Goal: Task Accomplishment & Management: Manage account settings

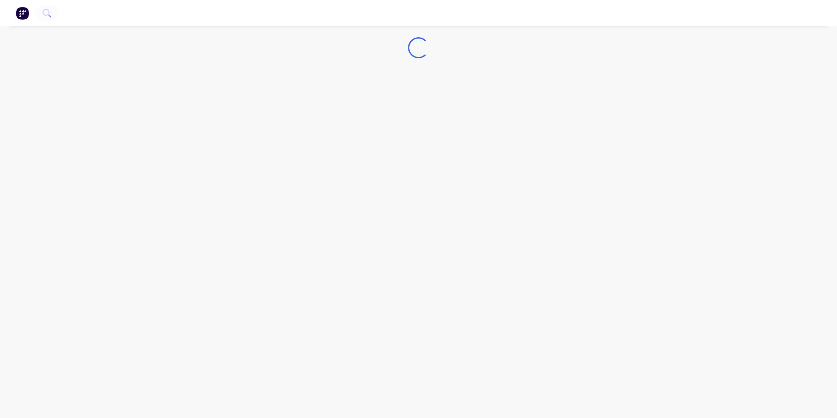
click at [21, 14] on img "button" at bounding box center [22, 13] width 13 height 13
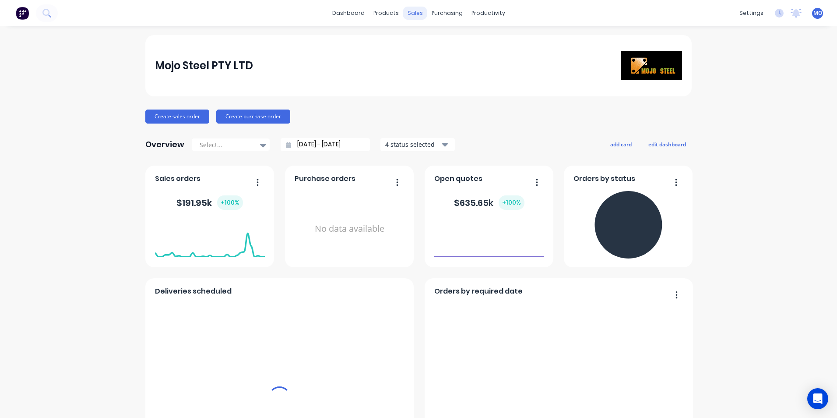
click at [416, 12] on div "sales" at bounding box center [415, 13] width 24 height 13
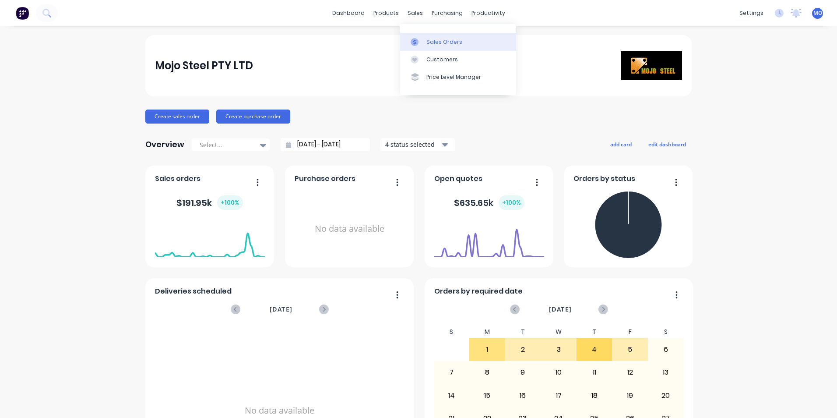
click at [429, 44] on div "Sales Orders" at bounding box center [444, 42] width 36 height 8
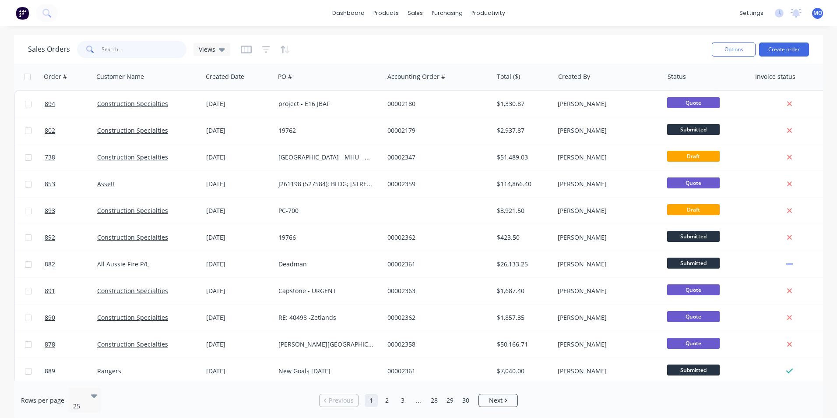
click at [107, 45] on input "text" at bounding box center [144, 50] width 85 height 18
type input "892"
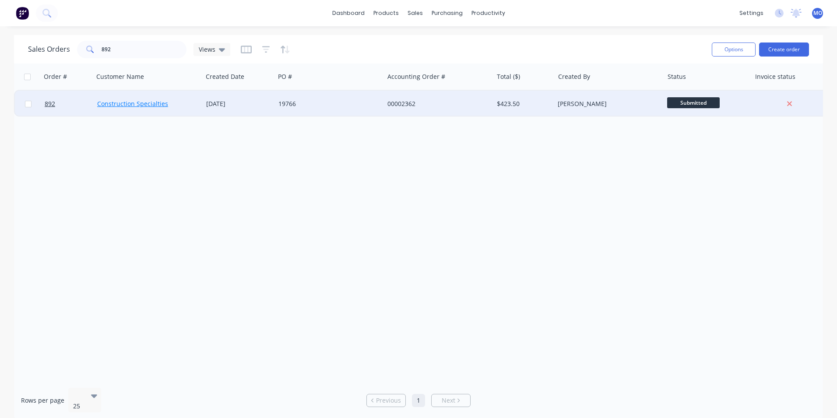
click at [141, 107] on link "Construction Specialties" at bounding box center [132, 103] width 71 height 8
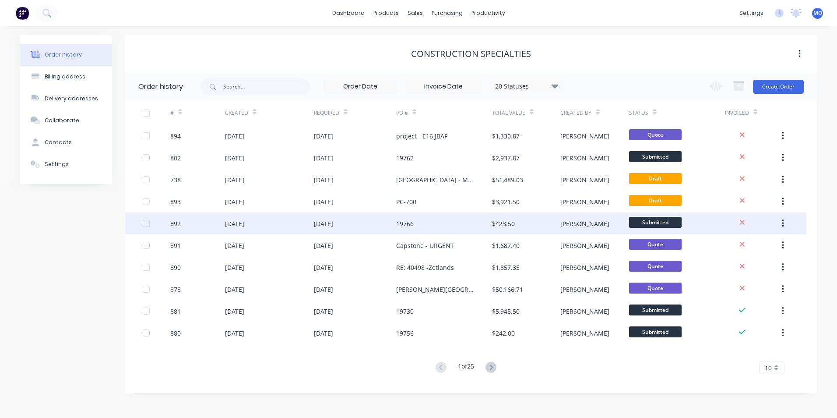
click at [195, 228] on div "892" at bounding box center [197, 223] width 55 height 22
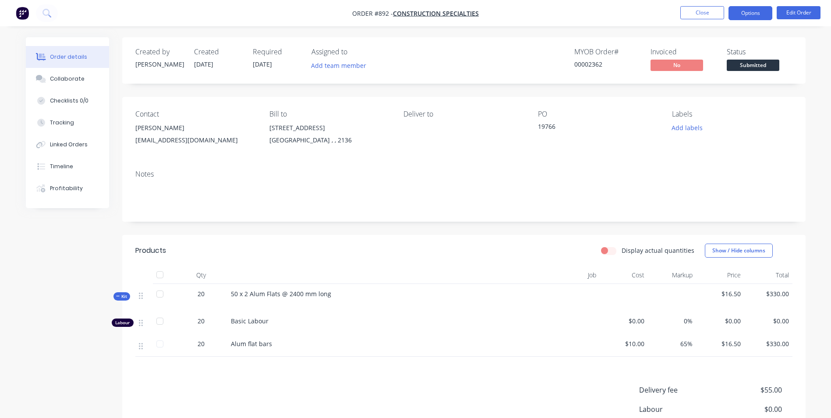
click at [744, 12] on button "Options" at bounding box center [750, 13] width 44 height 14
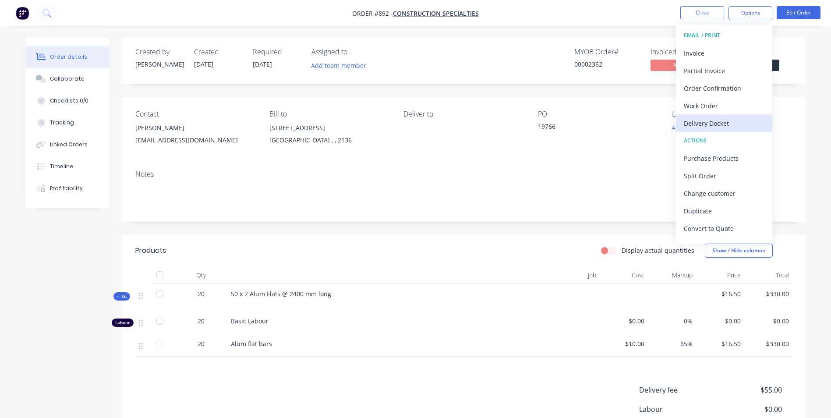
click at [700, 122] on div "Delivery Docket" at bounding box center [724, 123] width 81 height 13
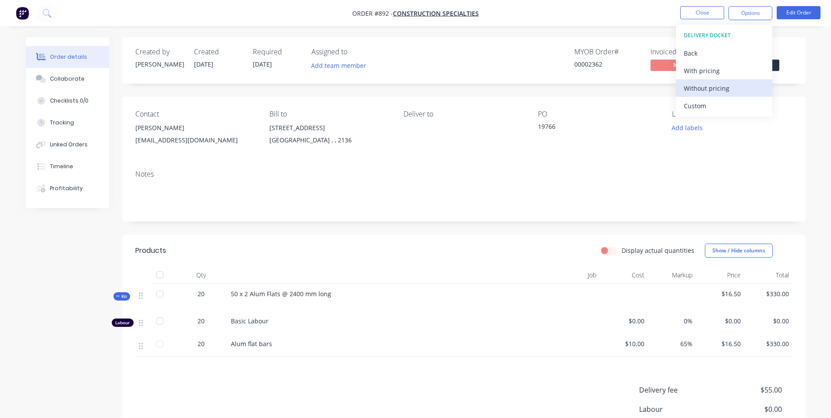
click at [698, 88] on div "Without pricing" at bounding box center [724, 88] width 81 height 13
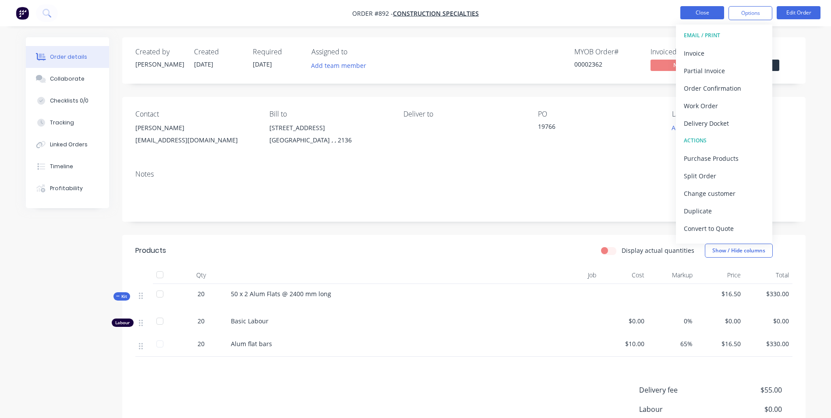
click at [708, 12] on button "Close" at bounding box center [702, 12] width 44 height 13
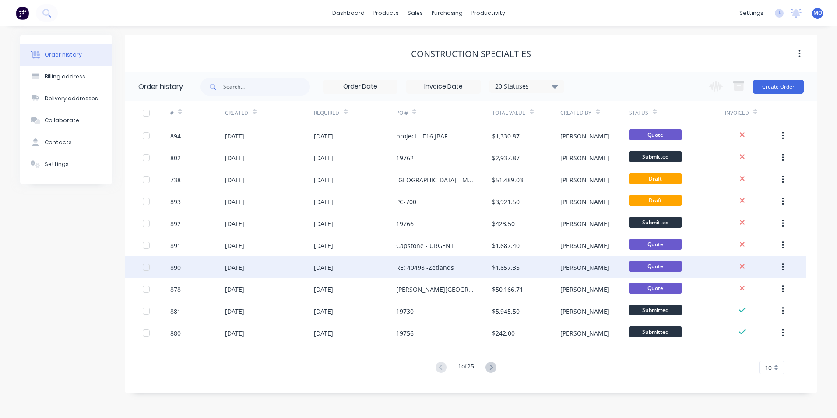
click at [328, 270] on div "04 Sep 2025" at bounding box center [323, 267] width 19 height 9
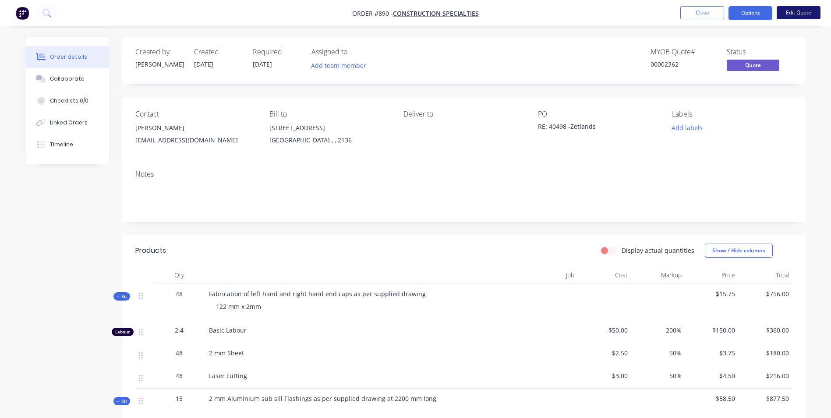
click at [792, 14] on button "Edit Quote" at bounding box center [798, 12] width 44 height 13
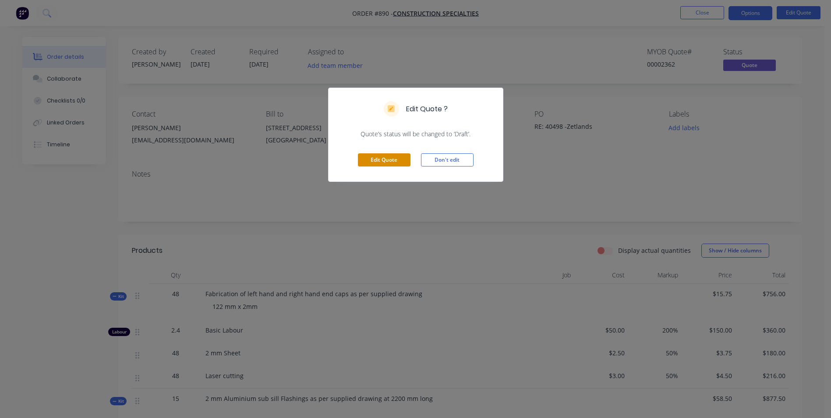
click at [391, 162] on button "Edit Quote" at bounding box center [384, 159] width 53 height 13
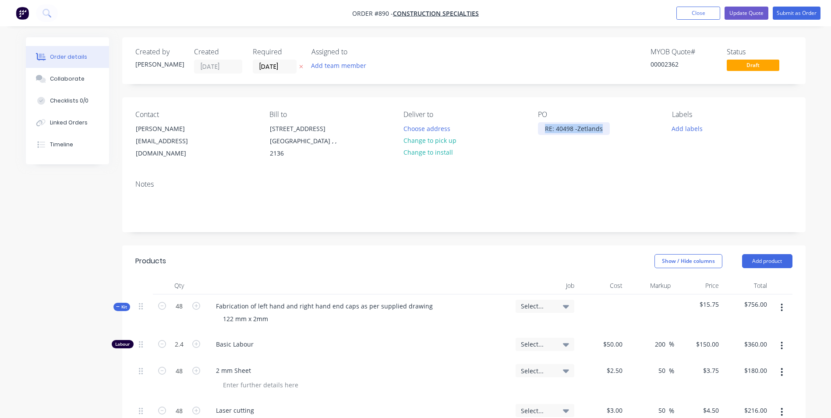
drag, startPoint x: 603, startPoint y: 130, endPoint x: 525, endPoint y: 126, distance: 78.1
click at [525, 126] on div "Contact Mary Lee MLee@c-sgroup.com Bill to Unit 6/26-32 Cosgrove Road Strathfie…" at bounding box center [463, 135] width 683 height 76
click at [599, 132] on div "PO 19767" at bounding box center [598, 134] width 120 height 49
click at [800, 16] on button "Submit as Order" at bounding box center [796, 13] width 48 height 13
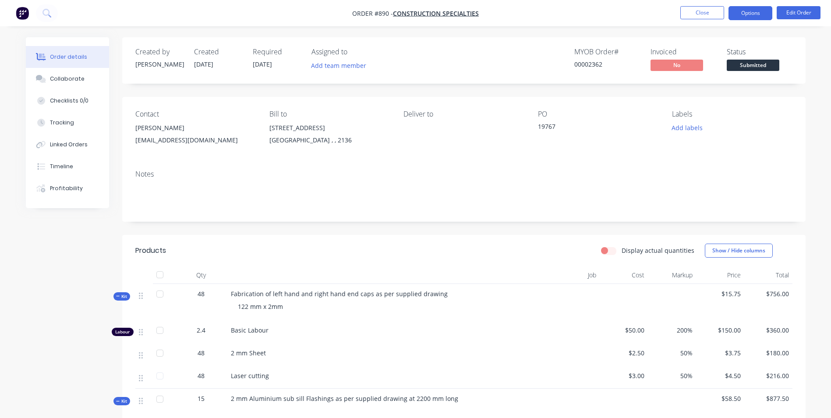
click at [749, 16] on button "Options" at bounding box center [750, 13] width 44 height 14
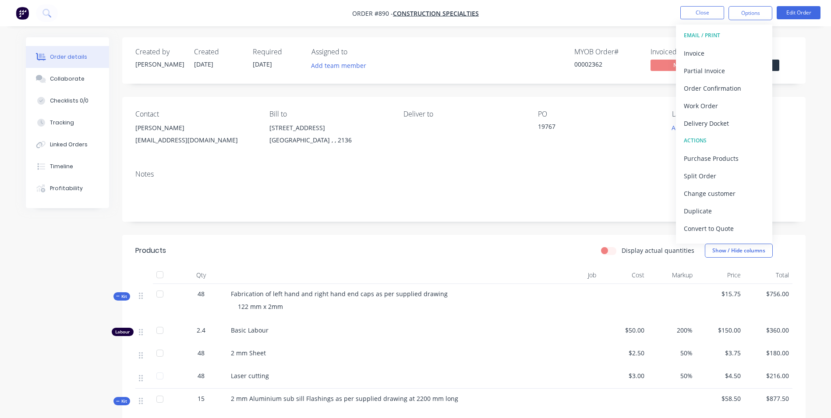
click at [601, 157] on div "Contact Mary Lee MLee@c-sgroup.com Bill to Unit 6/26-32 Cosgrove Road Strathfie…" at bounding box center [463, 130] width 683 height 66
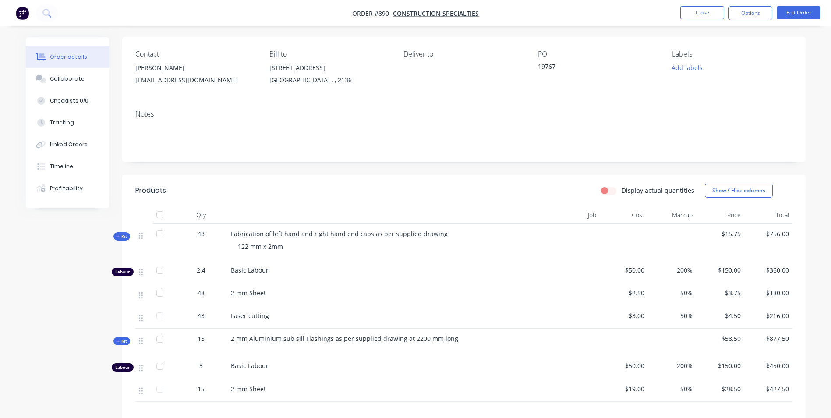
scroll to position [219, 0]
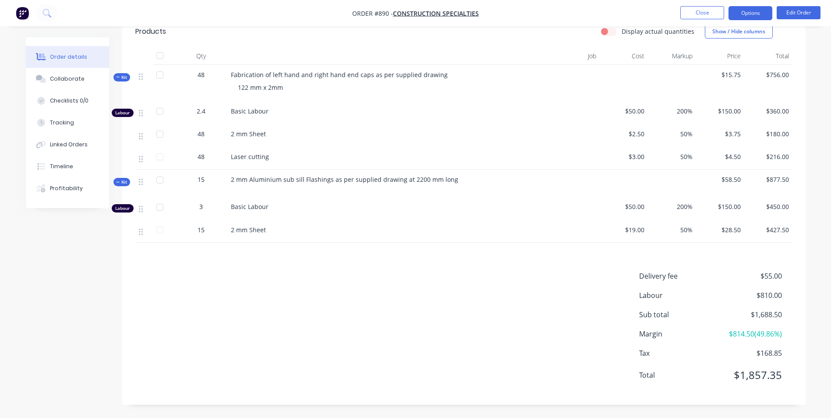
click at [754, 11] on button "Options" at bounding box center [750, 13] width 44 height 14
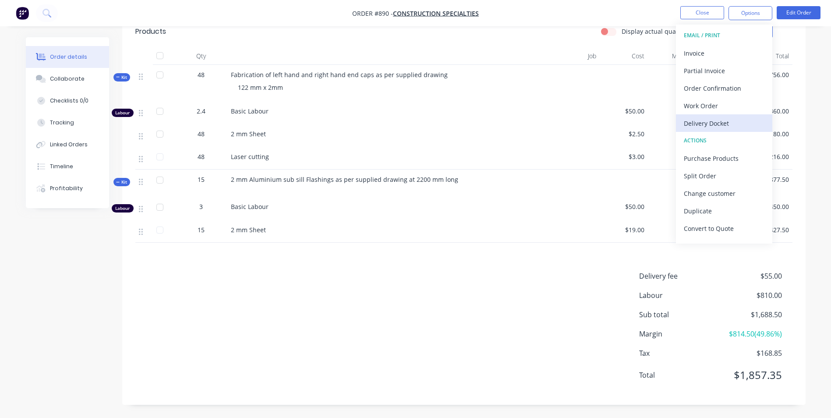
click at [700, 124] on div "Delivery Docket" at bounding box center [724, 123] width 81 height 13
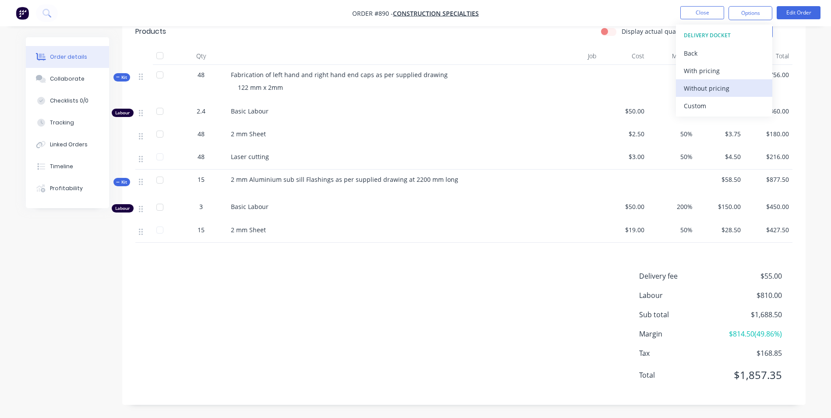
click at [701, 85] on div "Without pricing" at bounding box center [724, 88] width 81 height 13
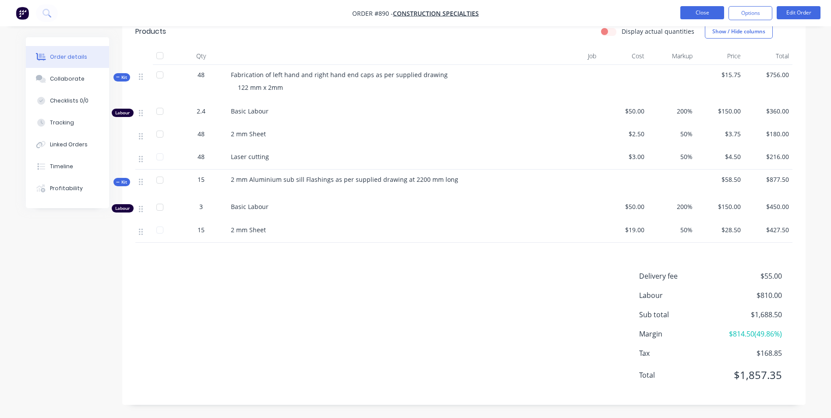
click at [703, 16] on button "Close" at bounding box center [702, 12] width 44 height 13
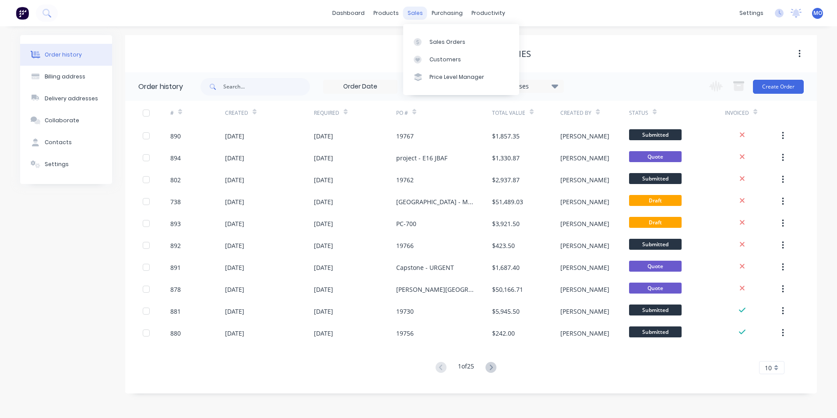
click at [422, 9] on div "sales" at bounding box center [415, 13] width 24 height 13
click at [433, 38] on div "Sales Orders" at bounding box center [448, 42] width 36 height 8
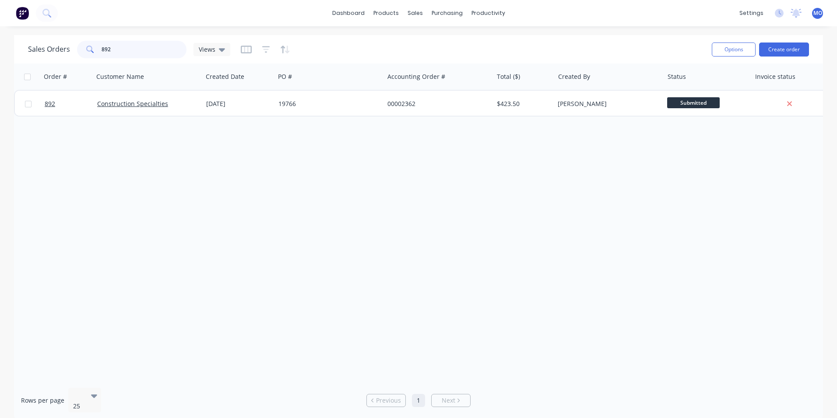
drag, startPoint x: 130, startPoint y: 42, endPoint x: 90, endPoint y: 47, distance: 41.0
click at [90, 47] on div "892" at bounding box center [131, 50] width 109 height 18
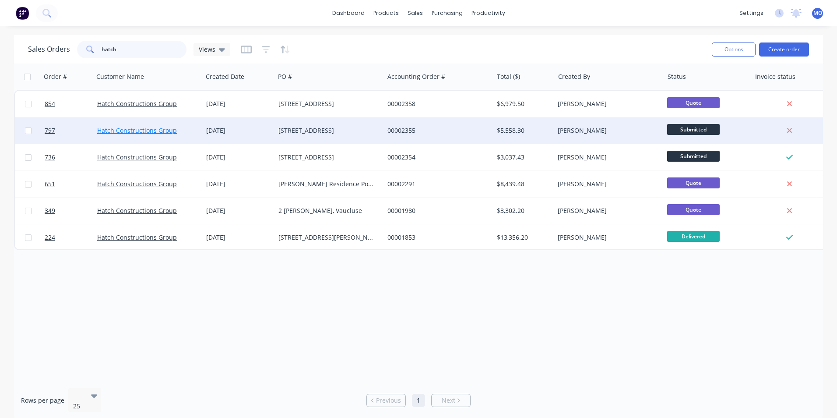
type input "hatch"
click at [116, 130] on link "Hatch Constructions Group" at bounding box center [137, 130] width 80 height 8
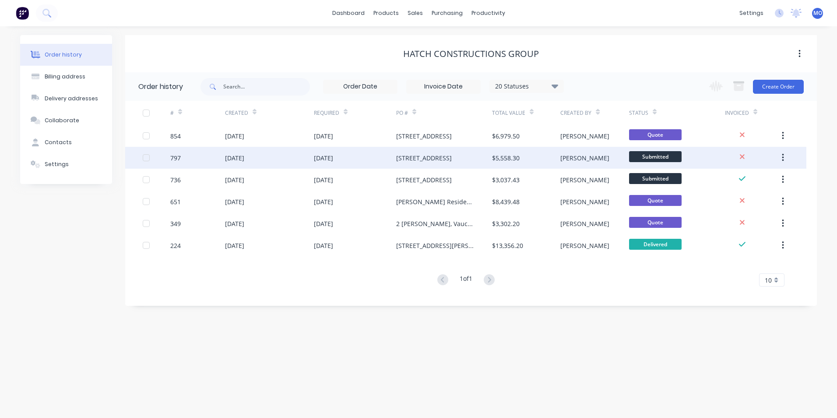
click at [441, 158] on div "9 Bonus Street North Bondi" at bounding box center [424, 157] width 56 height 9
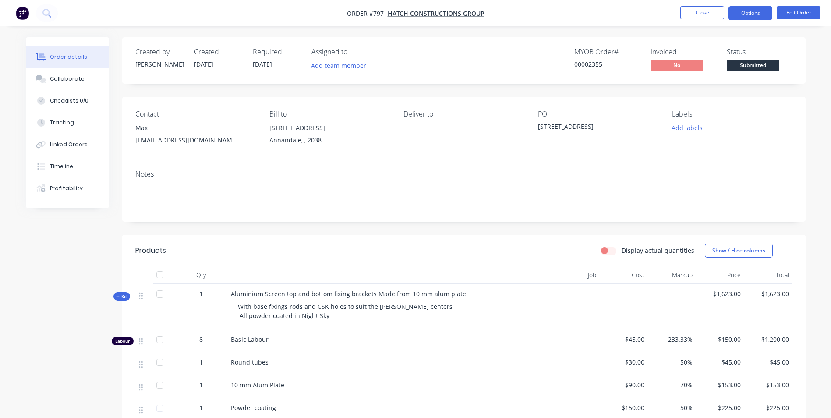
click at [742, 16] on button "Options" at bounding box center [750, 13] width 44 height 14
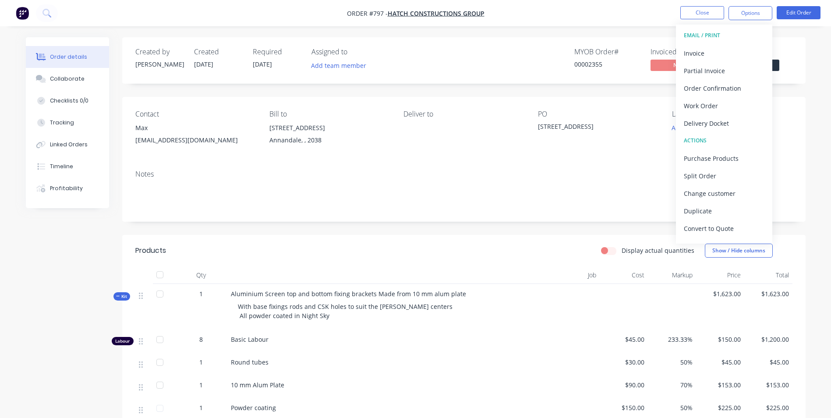
click at [691, 120] on div "Delivery Docket" at bounding box center [724, 123] width 81 height 13
click at [701, 85] on div "Without pricing" at bounding box center [724, 88] width 81 height 13
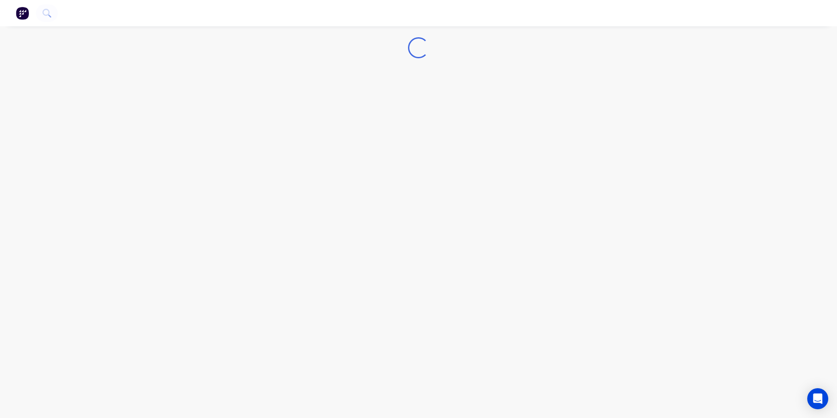
click at [19, 11] on img "button" at bounding box center [22, 13] width 13 height 13
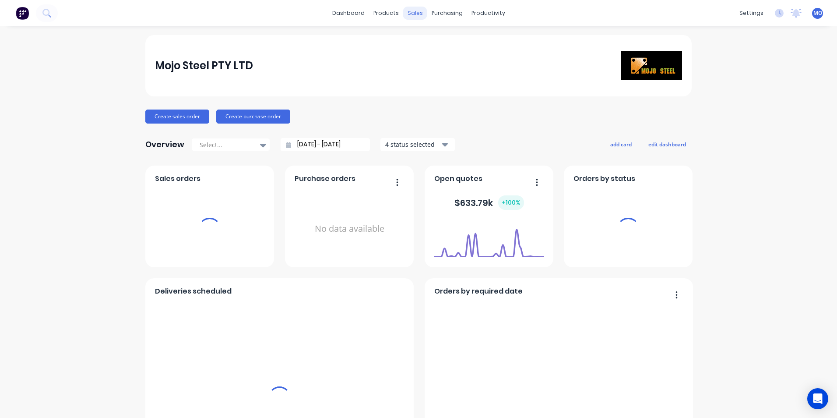
click at [419, 11] on div "sales" at bounding box center [415, 13] width 24 height 13
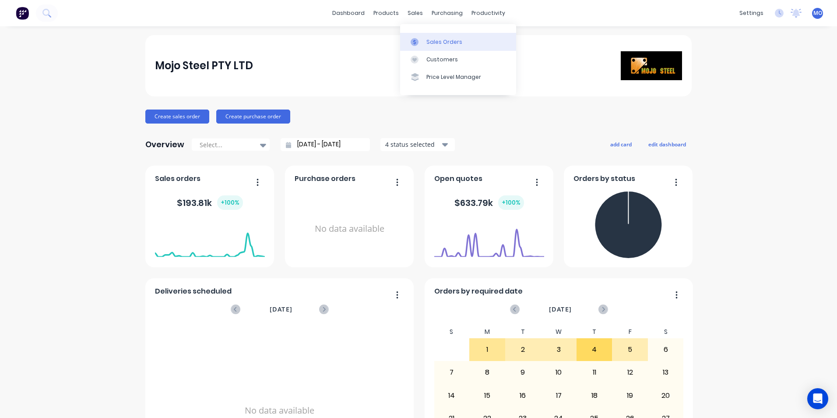
click at [432, 39] on div "Sales Orders" at bounding box center [444, 42] width 36 height 8
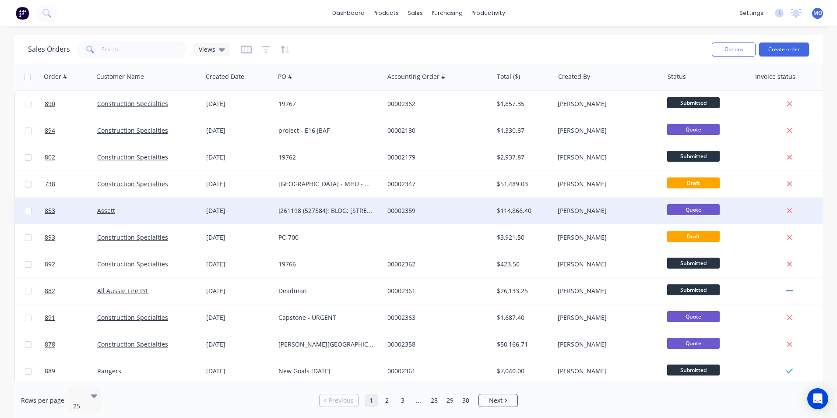
click at [419, 204] on div "00002359" at bounding box center [438, 210] width 109 height 26
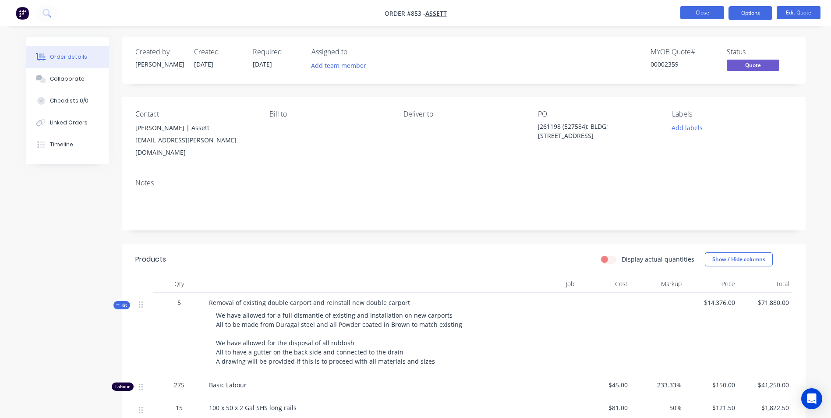
click at [720, 11] on button "Close" at bounding box center [702, 12] width 44 height 13
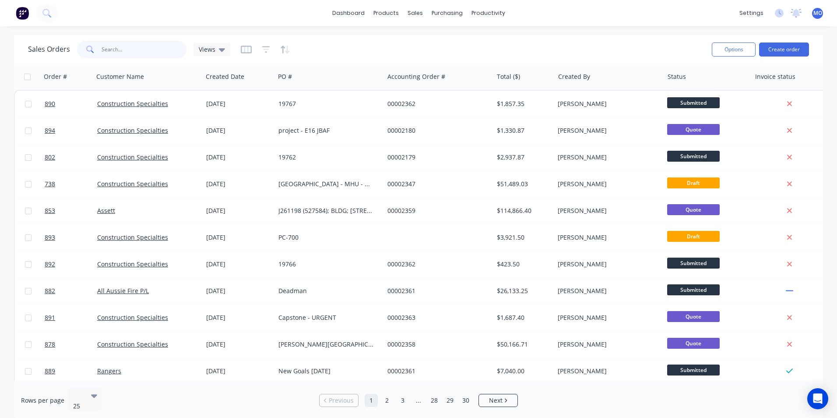
click at [127, 53] on input "text" at bounding box center [144, 50] width 85 height 18
type input "1"
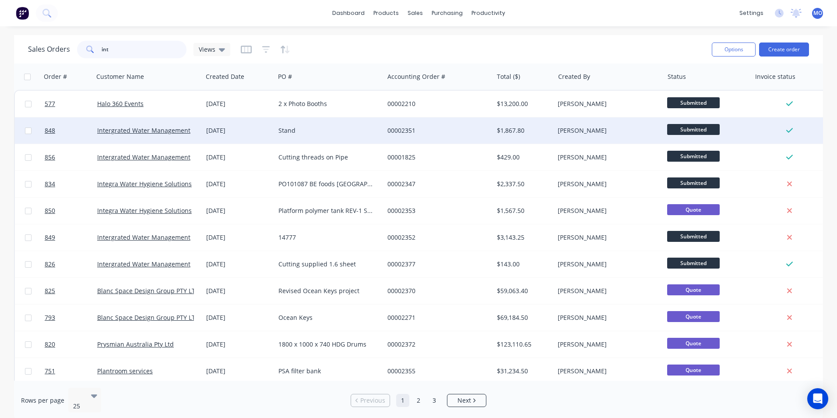
type input "int"
click at [117, 119] on div "Intergrated Water Management" at bounding box center [148, 130] width 109 height 26
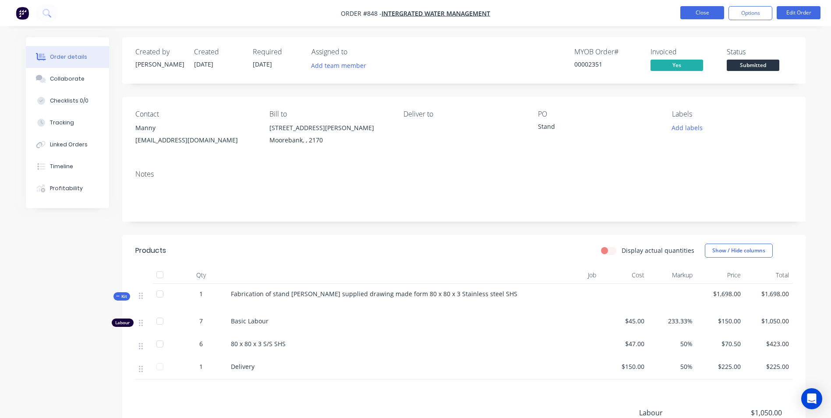
click at [709, 11] on button "Close" at bounding box center [702, 12] width 44 height 13
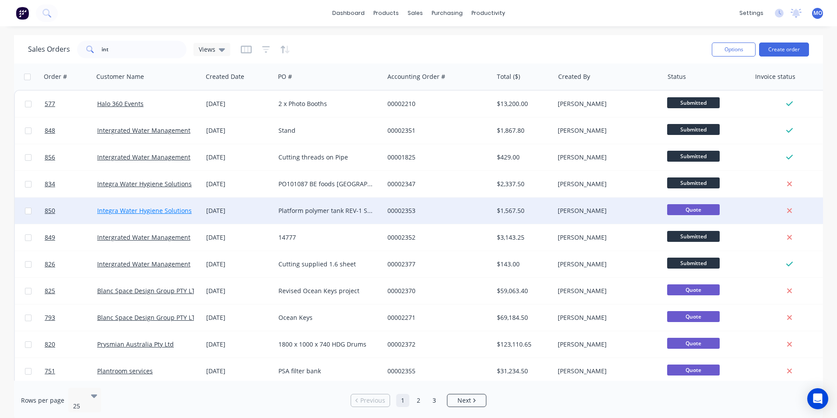
click at [175, 211] on link "Integra Water Hygiene Solutions" at bounding box center [144, 210] width 95 height 8
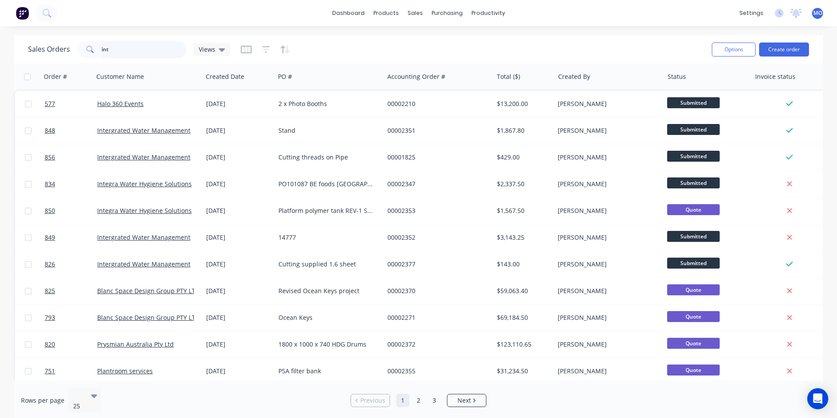
click at [107, 46] on input "int" at bounding box center [144, 50] width 85 height 18
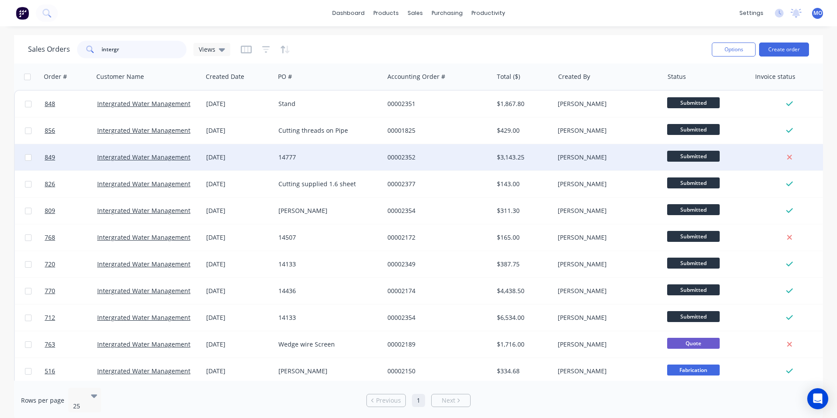
type input "intergr"
click at [226, 162] on div "16 Aug 2025" at bounding box center [239, 157] width 72 height 26
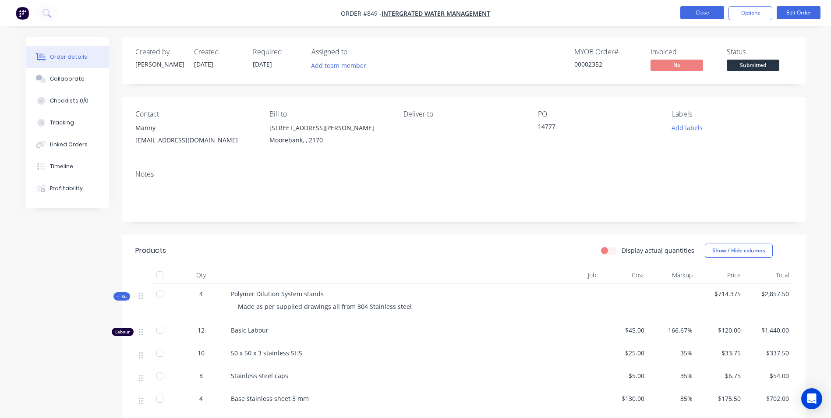
click at [708, 17] on button "Close" at bounding box center [702, 12] width 44 height 13
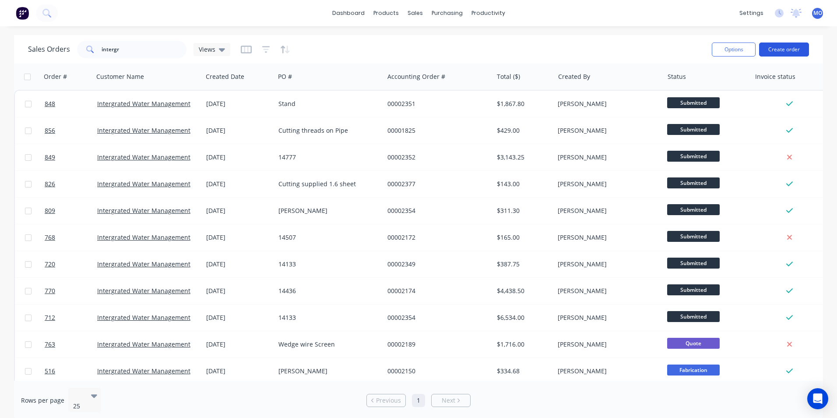
click at [784, 48] on button "Create order" at bounding box center [784, 49] width 50 height 14
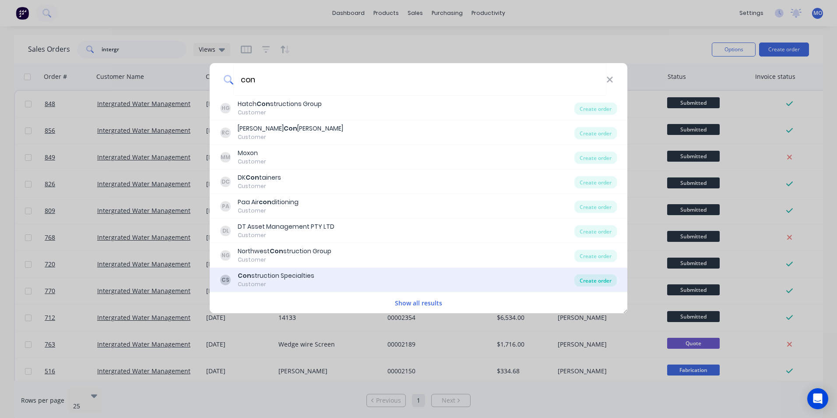
type input "con"
click at [592, 285] on div "Create order" at bounding box center [595, 280] width 42 height 12
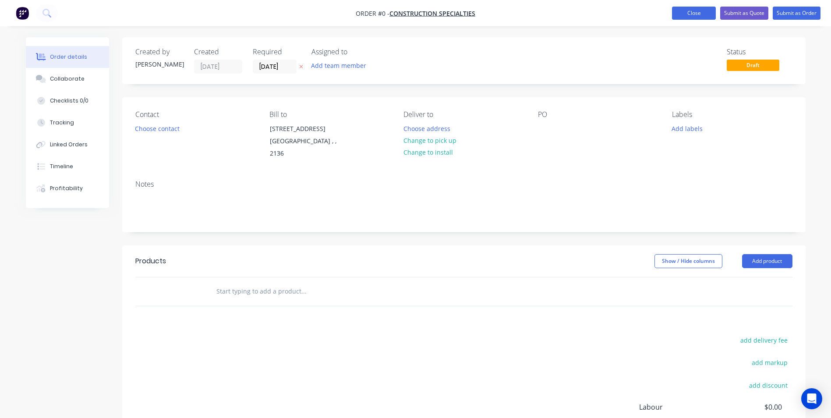
click at [701, 18] on button "Close" at bounding box center [694, 13] width 44 height 13
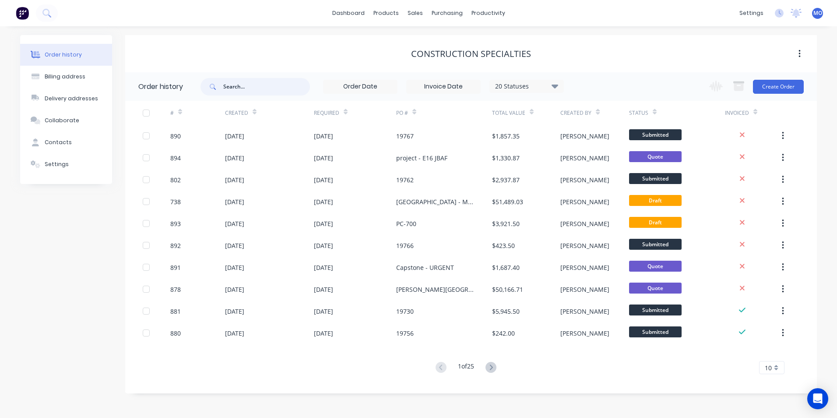
click at [232, 89] on input "text" at bounding box center [266, 87] width 87 height 18
type input "893"
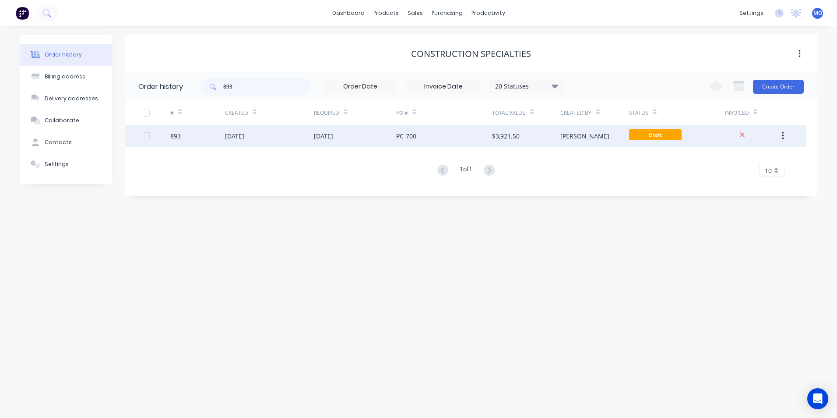
click at [244, 133] on div "05 Sep 2025" at bounding box center [234, 135] width 19 height 9
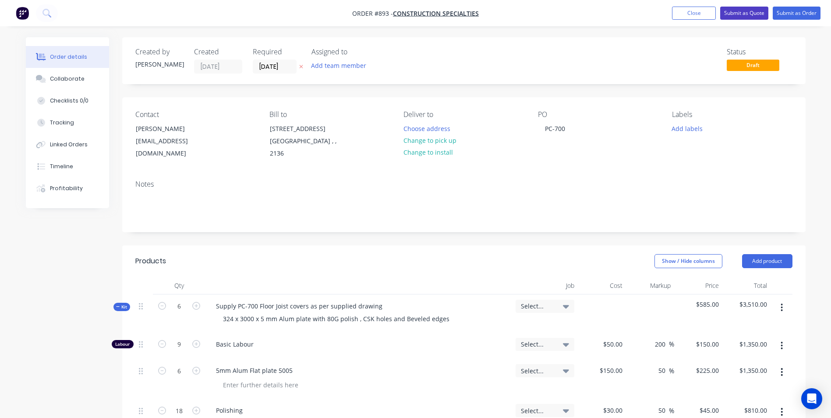
click at [740, 14] on button "Submit as Quote" at bounding box center [744, 13] width 48 height 13
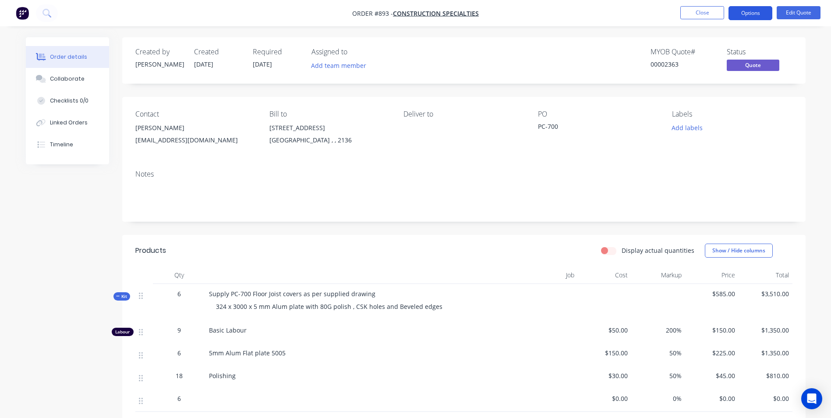
click at [754, 9] on button "Options" at bounding box center [750, 13] width 44 height 14
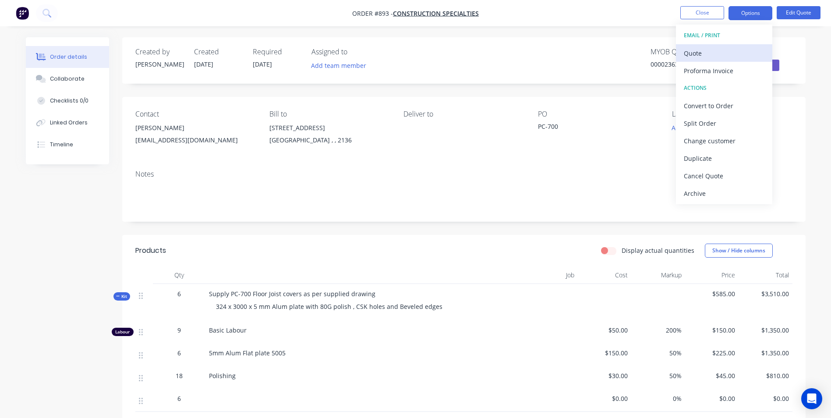
click at [703, 57] on div "Quote" at bounding box center [724, 53] width 81 height 13
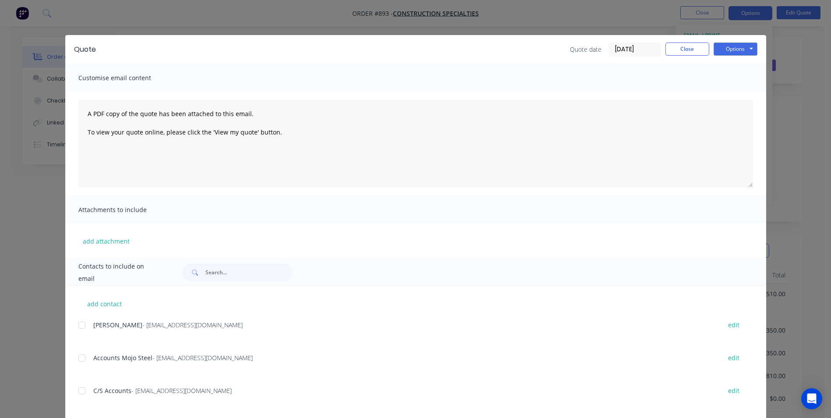
scroll to position [175, 0]
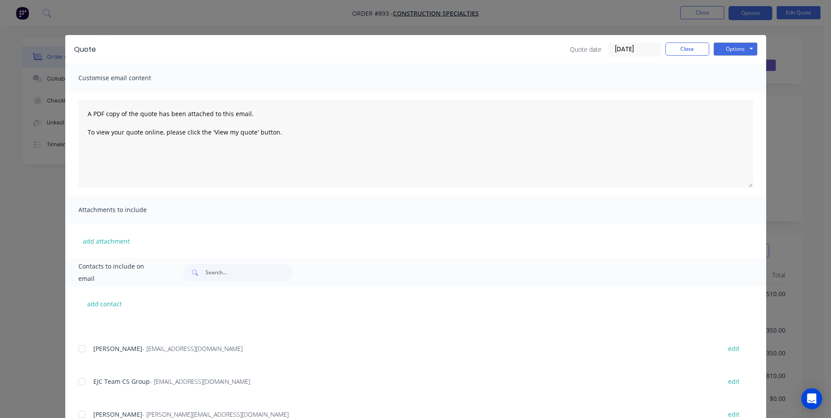
click at [79, 349] on div at bounding box center [82, 349] width 18 height 18
click at [734, 50] on button "Options" at bounding box center [735, 48] width 44 height 13
click at [730, 96] on button "Email" at bounding box center [741, 93] width 56 height 14
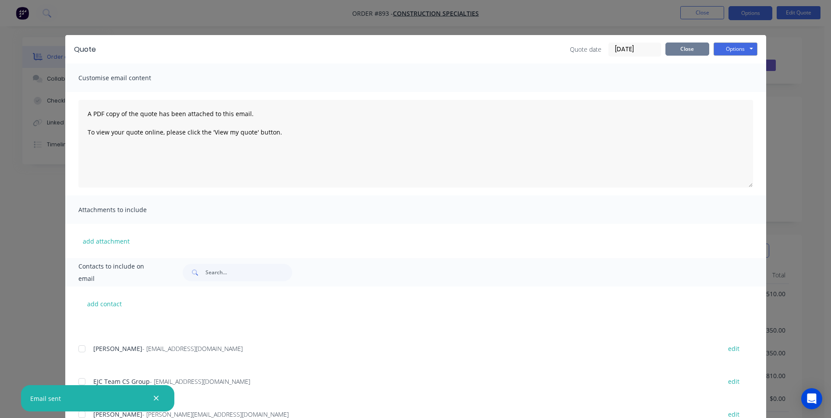
click at [670, 49] on button "Close" at bounding box center [687, 48] width 44 height 13
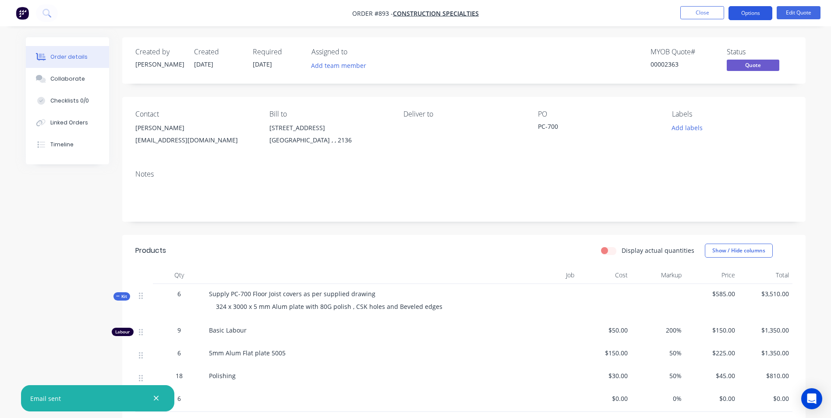
click at [761, 7] on button "Options" at bounding box center [750, 13] width 44 height 14
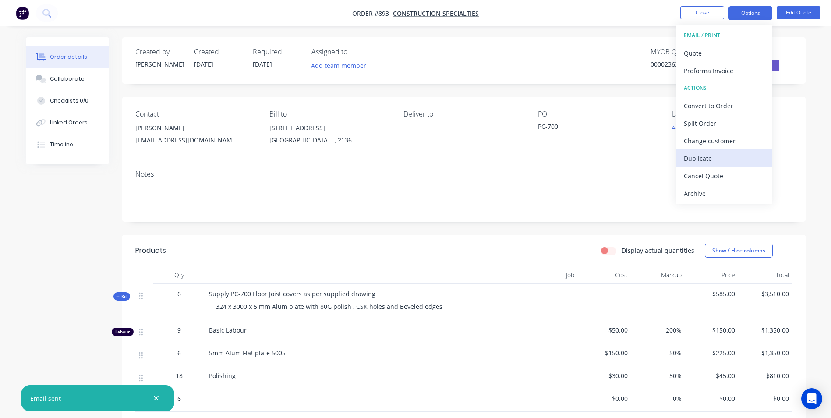
click at [698, 159] on div "Duplicate" at bounding box center [724, 158] width 81 height 13
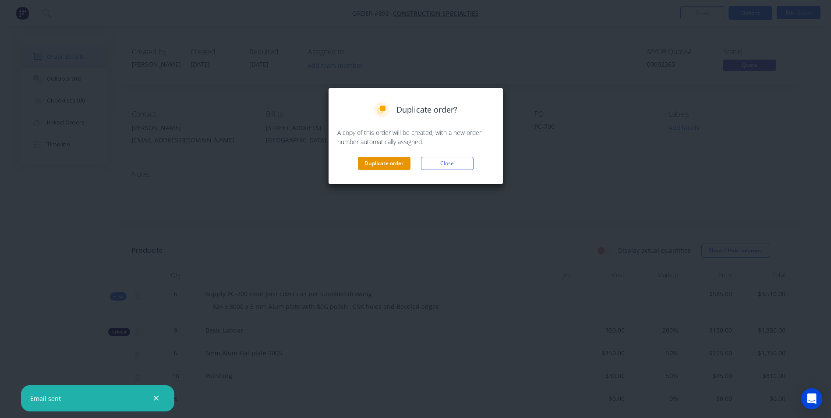
click at [395, 167] on button "Duplicate order" at bounding box center [384, 163] width 53 height 13
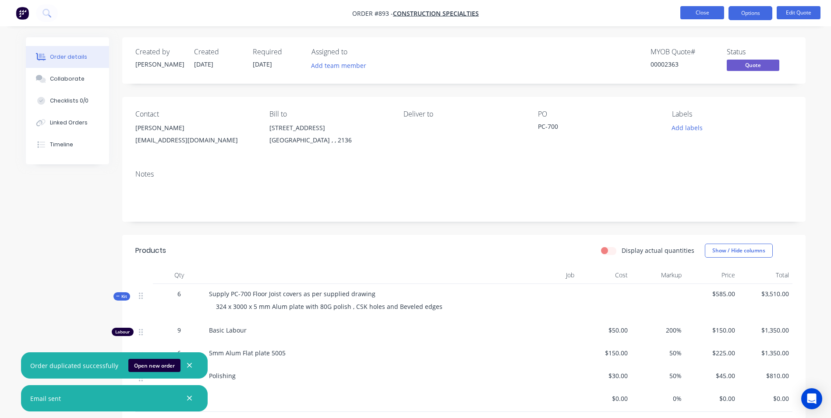
click at [690, 13] on button "Close" at bounding box center [702, 12] width 44 height 13
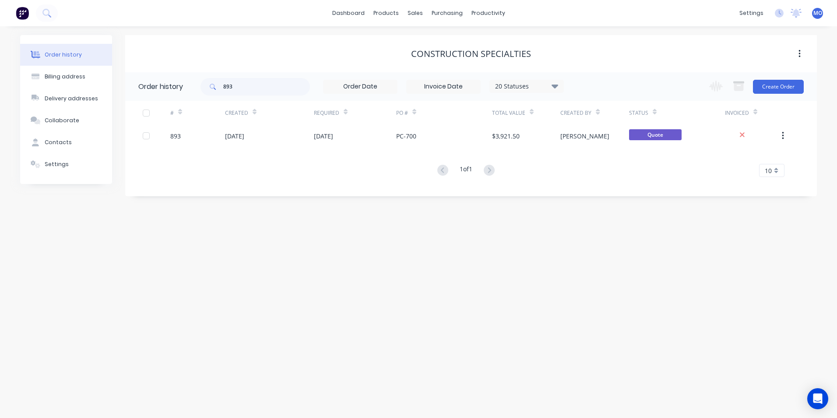
click at [241, 77] on div "893 20 Statuses Invoice Status Invoiced Not Invoiced Partial Order Status All A…" at bounding box center [382, 86] width 363 height 28
click at [241, 81] on input "893" at bounding box center [266, 87] width 87 height 18
type input "8"
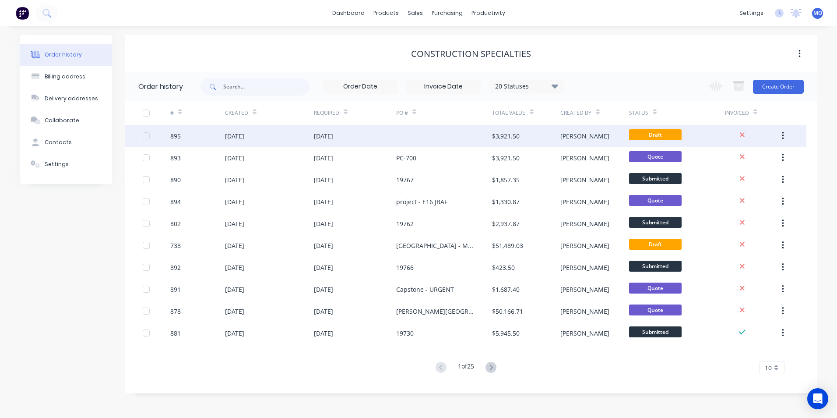
click at [231, 135] on div "09 Sep 2025" at bounding box center [234, 135] width 19 height 9
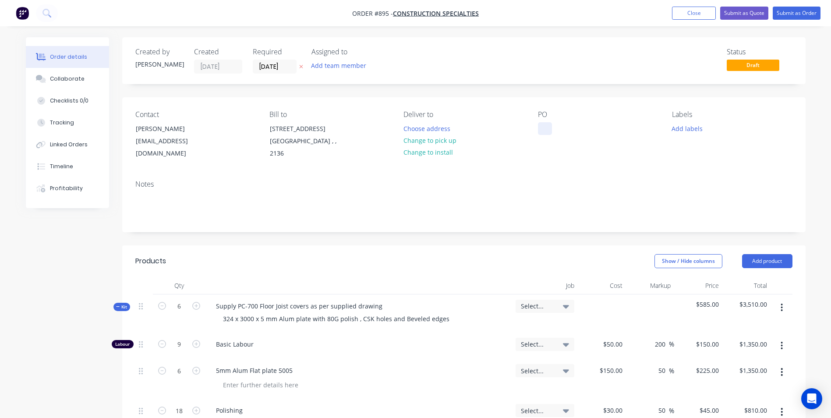
click at [546, 123] on div at bounding box center [545, 128] width 14 height 13
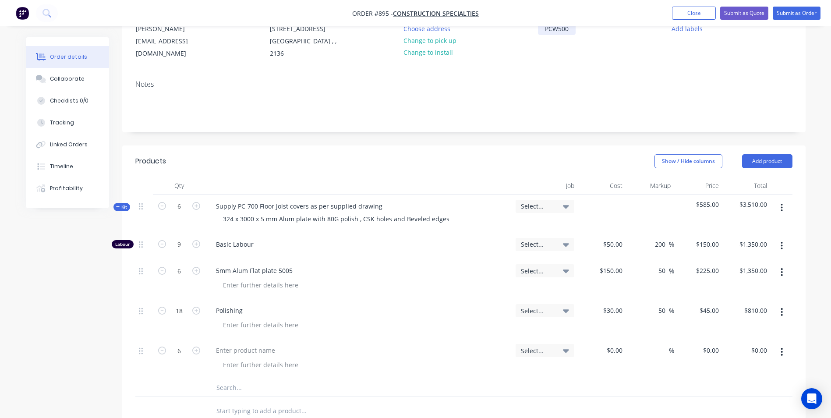
scroll to position [131, 0]
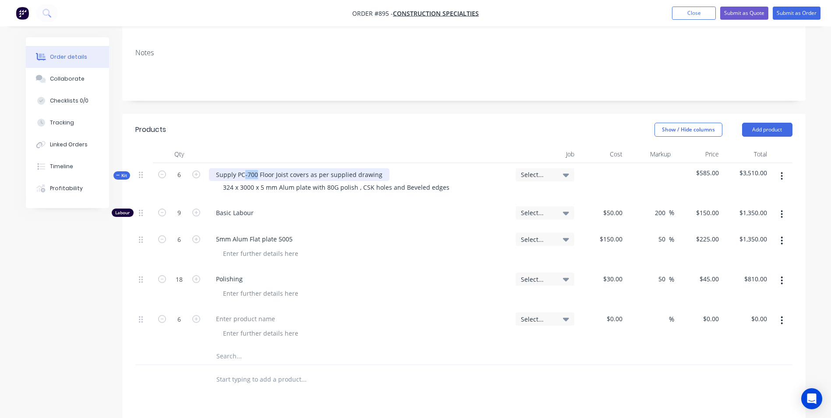
drag, startPoint x: 256, startPoint y: 175, endPoint x: 243, endPoint y: 172, distance: 12.5
click at [243, 172] on div "Supply PC-700 Floor Joist covers as per supplied drawing" at bounding box center [299, 174] width 180 height 13
click at [233, 187] on div "324 x 3000 x 5 mm Alum plate with 80G polish , CSK holes and Beveled edges" at bounding box center [336, 187] width 240 height 13
click at [621, 236] on input "150" at bounding box center [618, 239] width 15 height 13
type input "$75.00"
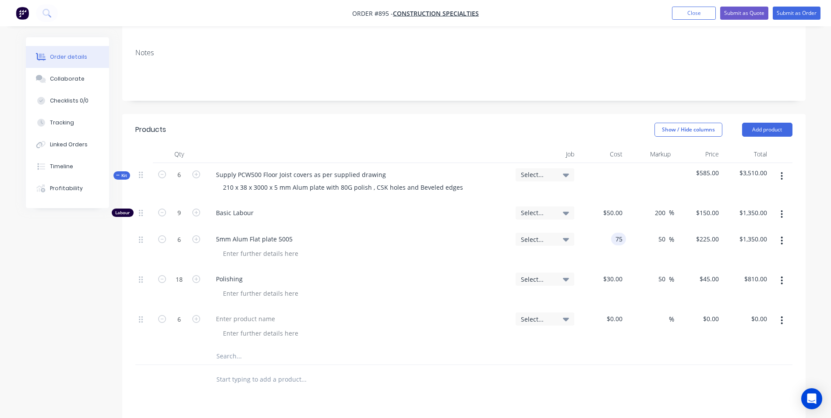
type input "$112.50"
type input "$675.00"
click at [228, 315] on div at bounding box center [245, 318] width 73 height 13
type input "$15.00"
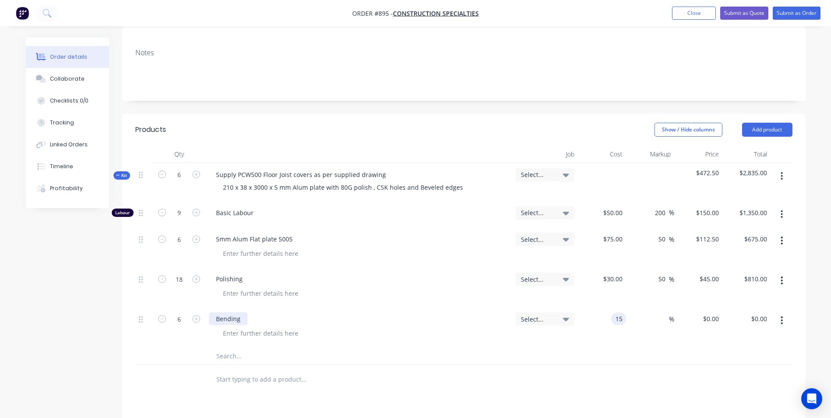
type input "$90.00"
type input "50"
type input "22.5"
type input "$135.00"
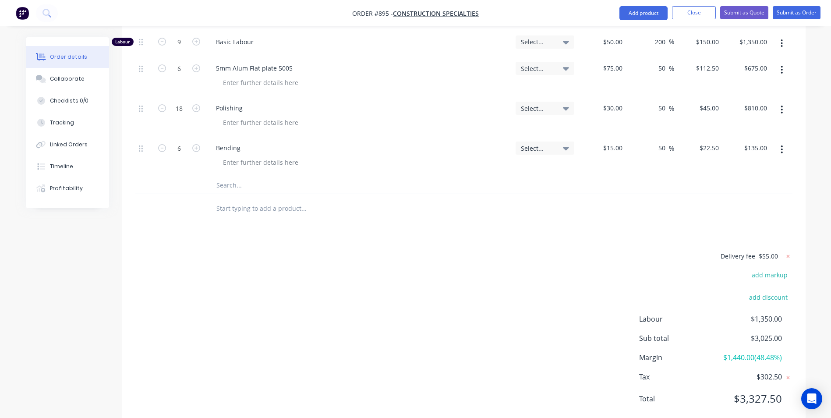
scroll to position [282, 0]
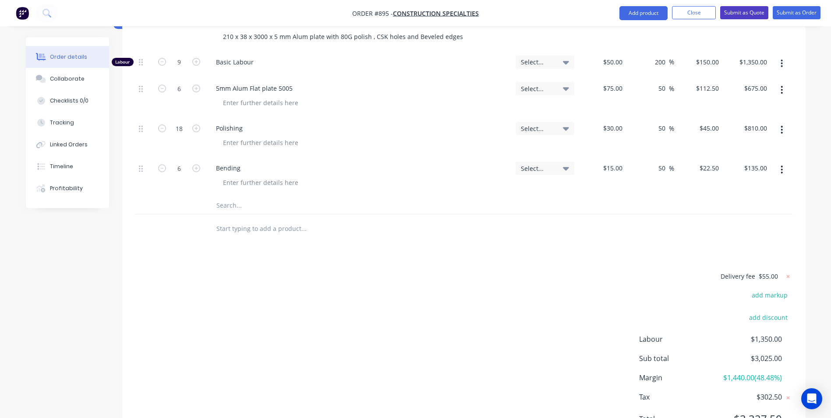
click at [755, 10] on button "Submit as Quote" at bounding box center [744, 12] width 48 height 13
type input "22.5"
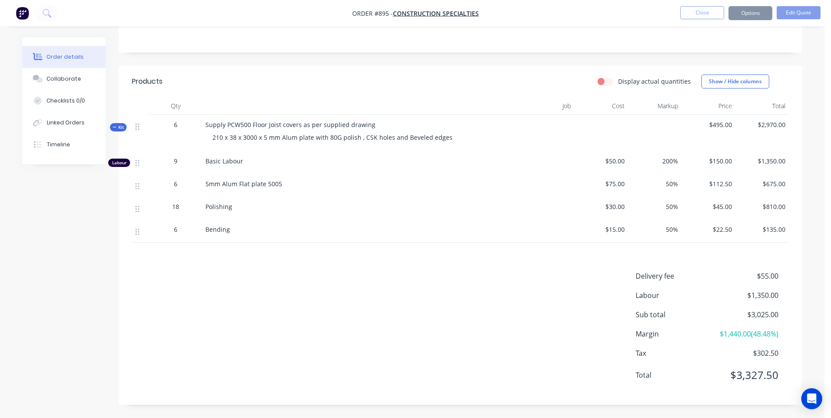
scroll to position [0, 0]
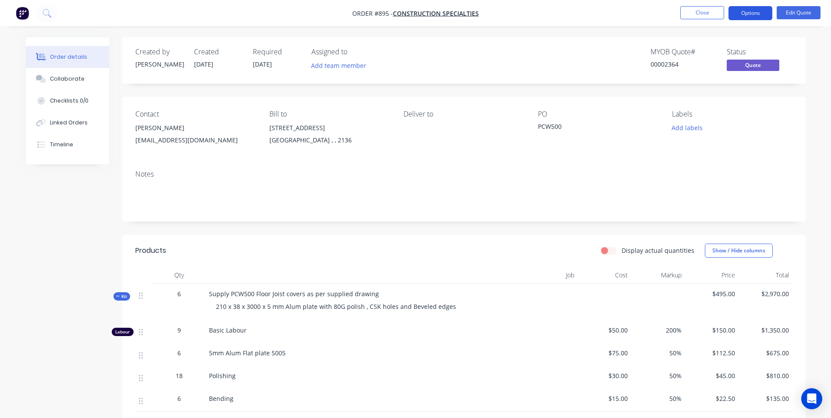
click at [744, 11] on button "Options" at bounding box center [750, 13] width 44 height 14
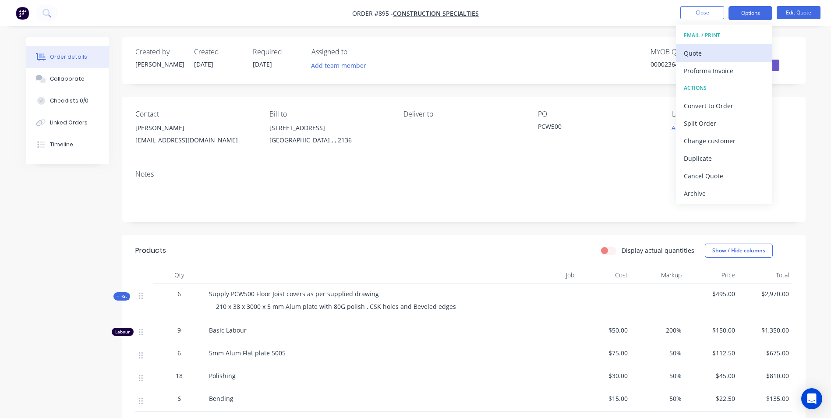
click at [693, 53] on div "Quote" at bounding box center [724, 53] width 81 height 13
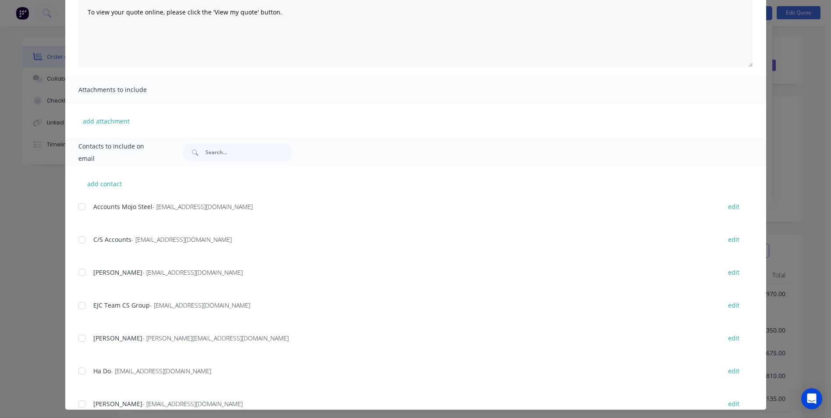
scroll to position [124, 0]
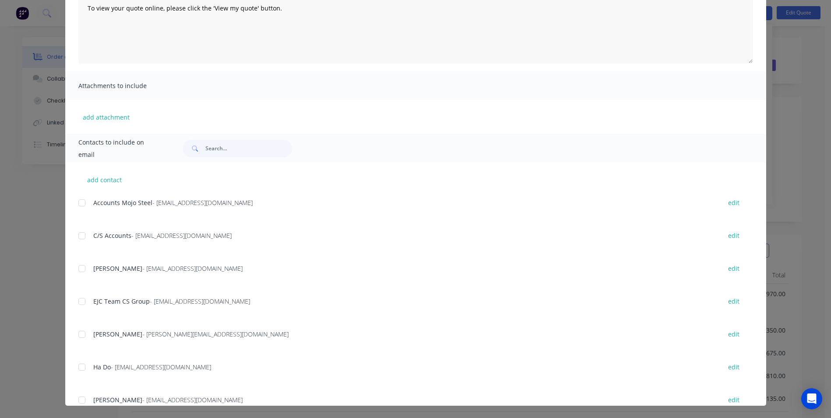
click at [77, 268] on div at bounding box center [82, 269] width 18 height 18
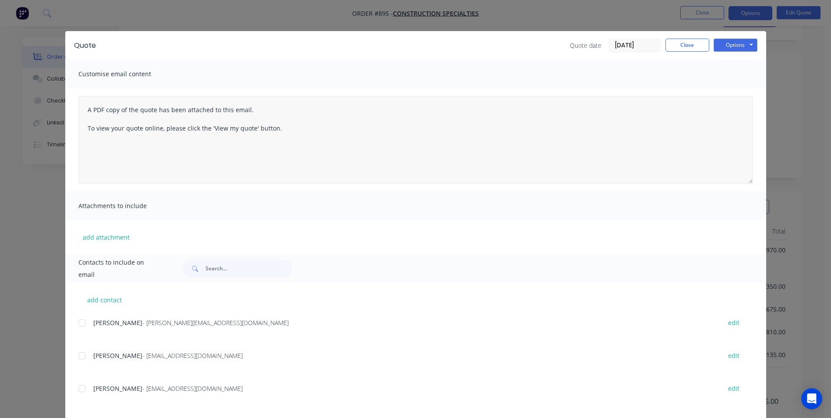
scroll to position [0, 0]
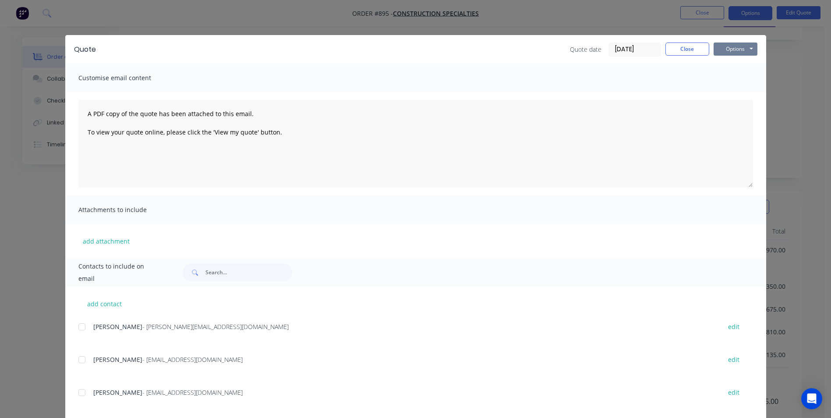
click at [716, 51] on button "Options" at bounding box center [735, 48] width 44 height 13
click at [736, 89] on button "Email" at bounding box center [741, 93] width 56 height 14
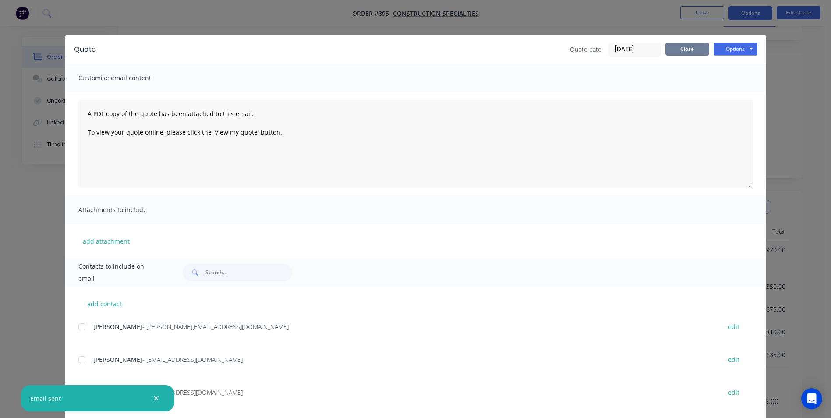
click at [691, 52] on button "Close" at bounding box center [687, 48] width 44 height 13
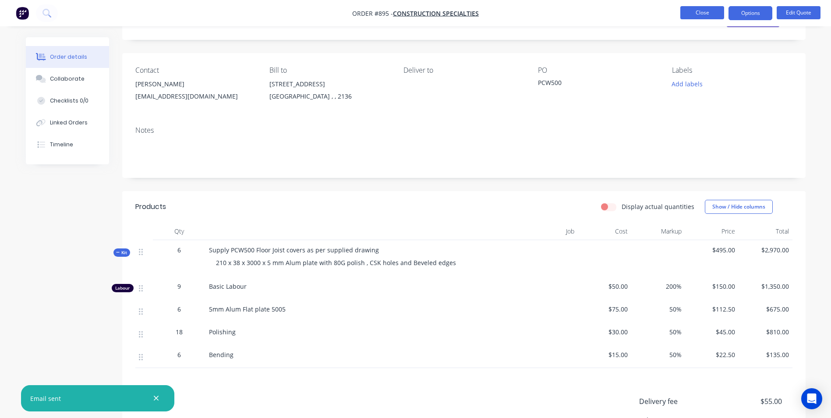
click at [713, 11] on button "Close" at bounding box center [702, 12] width 44 height 13
